Goal: Find specific page/section: Find specific page/section

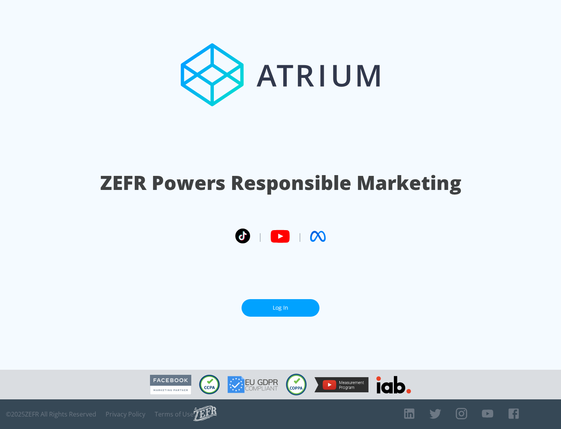
click at [281, 307] on link "Log In" at bounding box center [281, 308] width 78 height 18
